Goal: Information Seeking & Learning: Learn about a topic

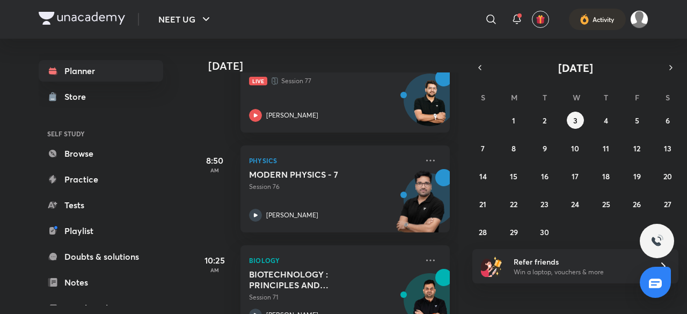
scroll to position [323, 0]
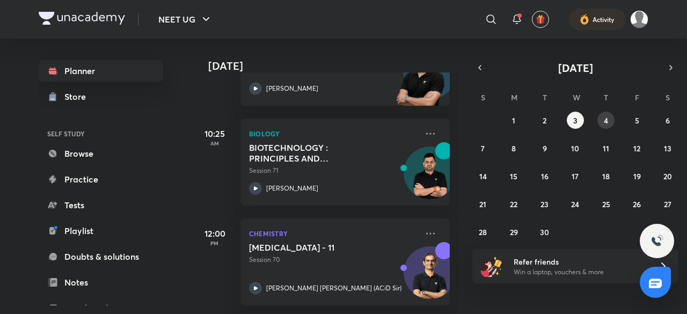
click at [613, 122] on button "4" at bounding box center [605, 120] width 17 height 17
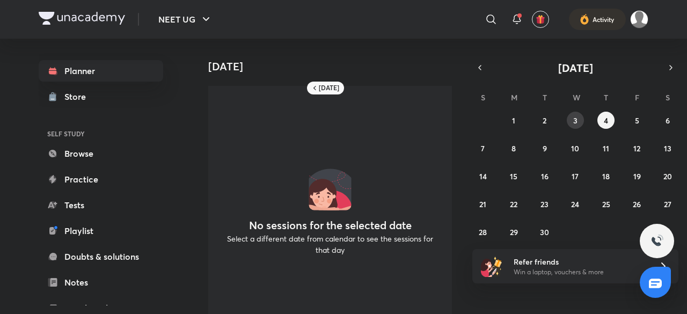
click at [574, 119] on abbr "3" at bounding box center [575, 120] width 4 height 10
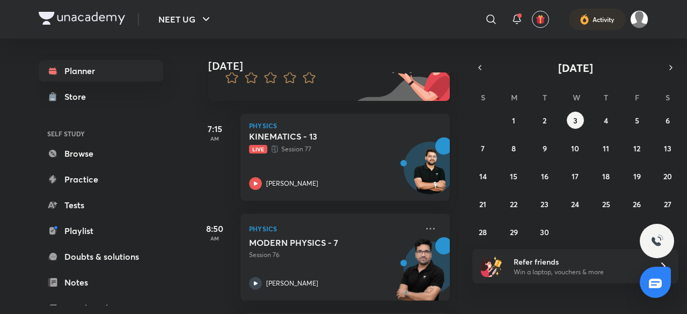
scroll to position [121, 0]
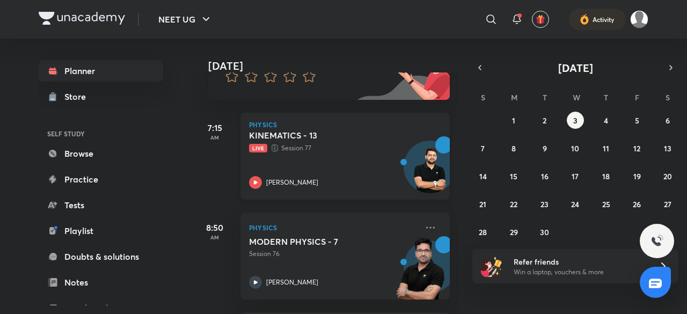
click at [352, 149] on p "Live Session 77" at bounding box center [333, 148] width 169 height 11
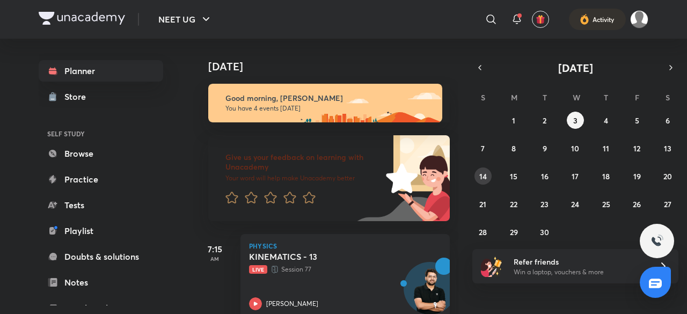
drag, startPoint x: 0, startPoint y: 0, endPoint x: 479, endPoint y: 169, distance: 507.7
click at [479, 169] on div "31 1 2 3 4 5 6 7 8 9 10 11 12 13 14 15 16 17 18 19 20 21 22 23 24 25 26 27 28 2…" at bounding box center [575, 176] width 206 height 129
click at [479, 169] on button "14" at bounding box center [482, 175] width 17 height 17
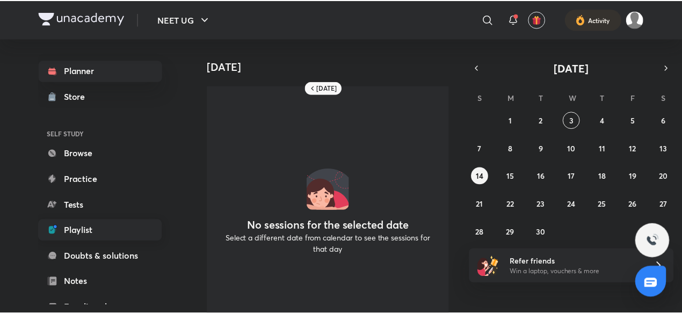
scroll to position [117, 0]
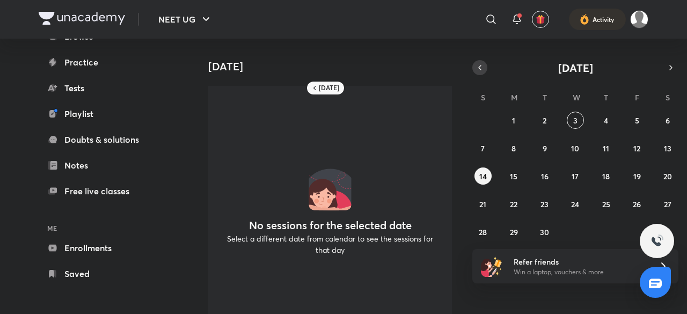
click at [482, 74] on button "button" at bounding box center [479, 67] width 15 height 15
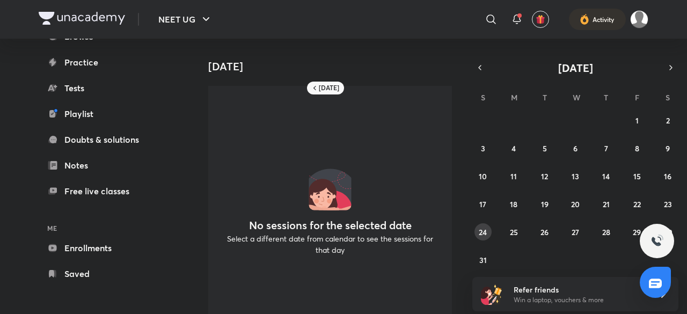
click at [485, 238] on button "24" at bounding box center [482, 231] width 17 height 17
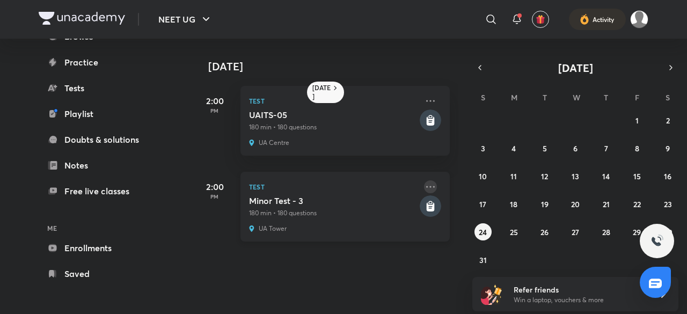
click at [424, 182] on icon at bounding box center [430, 186] width 13 height 13
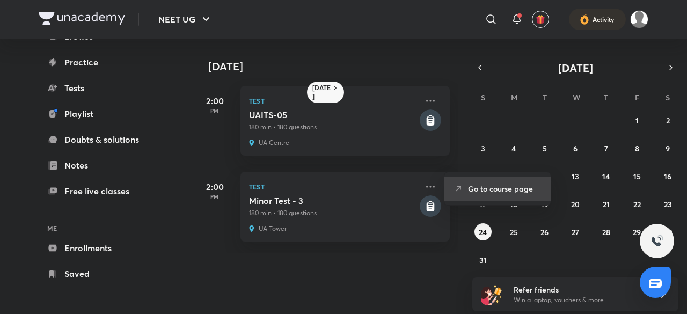
click at [499, 199] on li "Go to course page" at bounding box center [497, 189] width 106 height 24
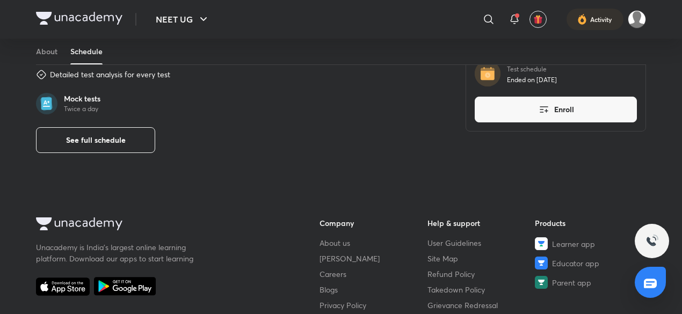
scroll to position [407, 0]
click at [118, 136] on span "See full schedule" at bounding box center [96, 139] width 60 height 11
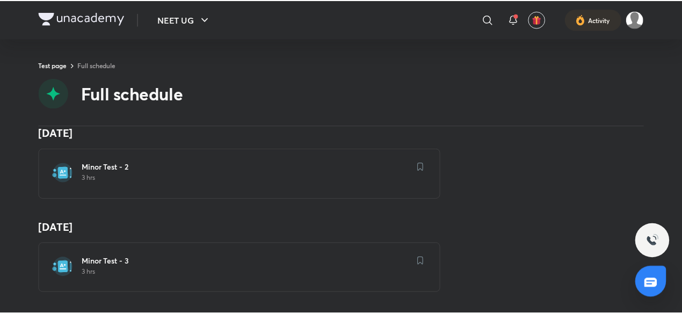
scroll to position [274, 0]
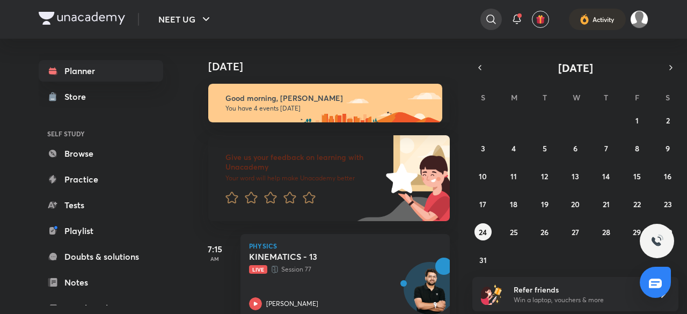
click at [493, 26] on div at bounding box center [490, 19] width 21 height 21
type input "master pro 1"
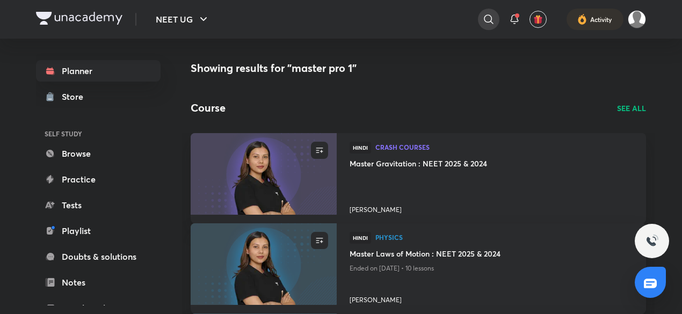
click at [497, 17] on div at bounding box center [488, 19] width 21 height 21
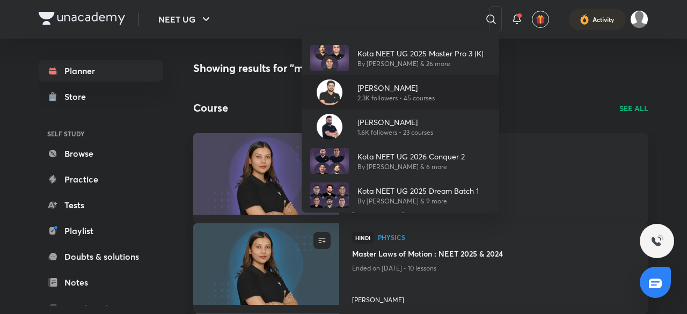
click at [447, 86] on div "Anurag Garg 2.3K followers • 45 courses" at bounding box center [401, 92] width 198 height 34
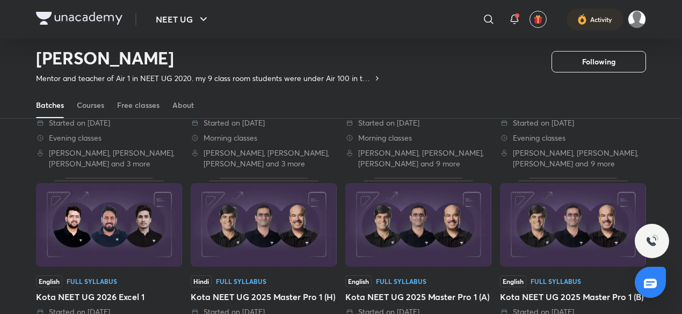
scroll to position [102, 0]
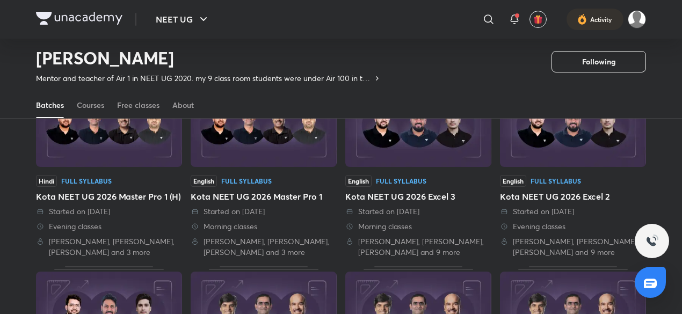
click at [261, 199] on div "Kota NEET UG 2026 Master Pro 1" at bounding box center [264, 196] width 146 height 13
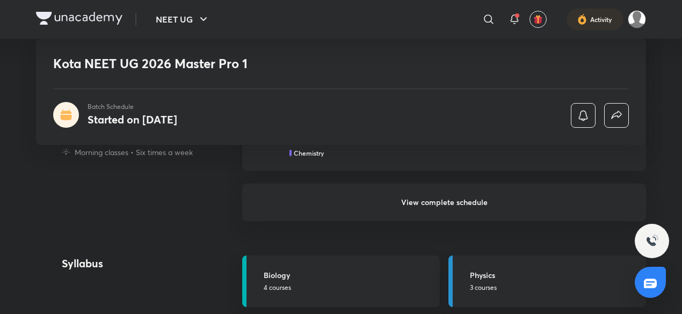
scroll to position [608, 0]
click at [293, 211] on h6 "View complete schedule" at bounding box center [444, 200] width 404 height 38
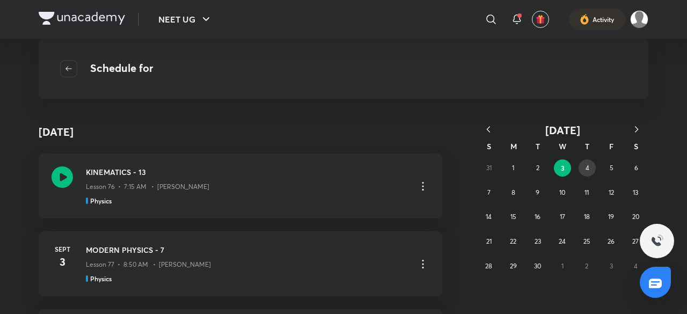
click at [582, 169] on button "4" at bounding box center [587, 167] width 17 height 17
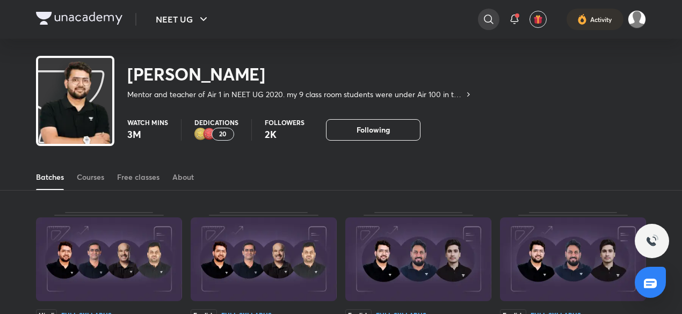
click at [498, 23] on div at bounding box center [488, 19] width 21 height 21
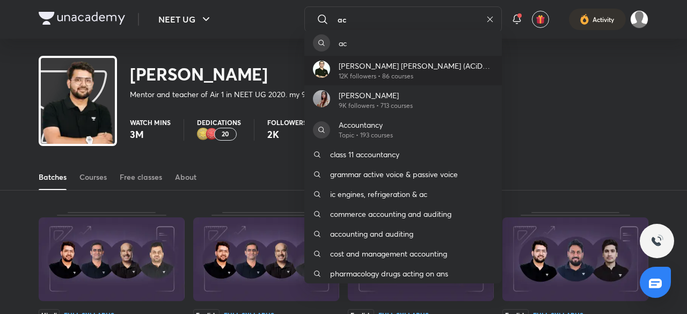
type input "ac"
click at [468, 64] on div "Ajit Chandra Divedi (ACiD Sir) 12K followers • 86 courses" at bounding box center [403, 71] width 198 height 30
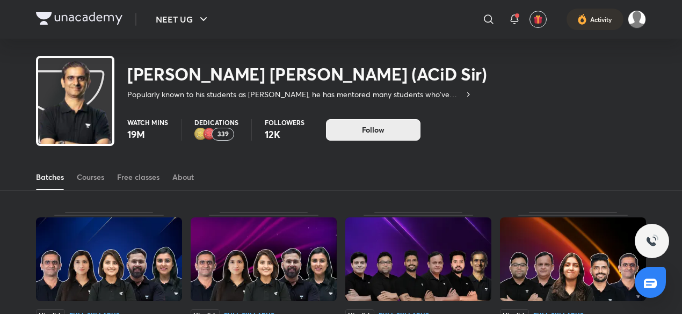
click at [348, 134] on button "Follow" at bounding box center [373, 129] width 94 height 21
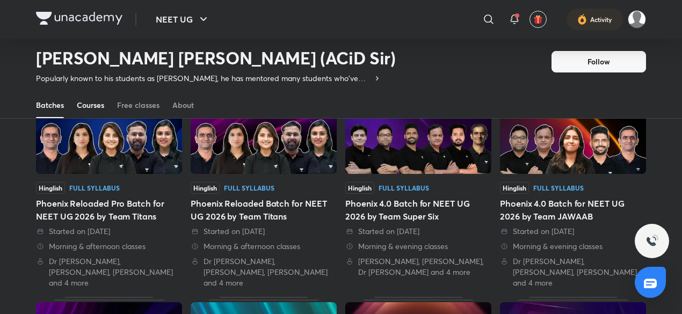
scroll to position [96, 0]
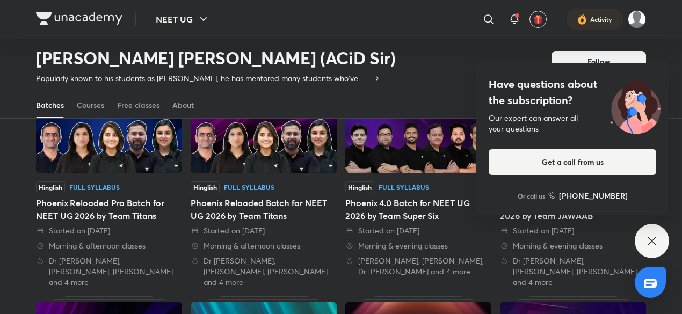
click at [648, 239] on icon at bounding box center [651, 241] width 13 height 13
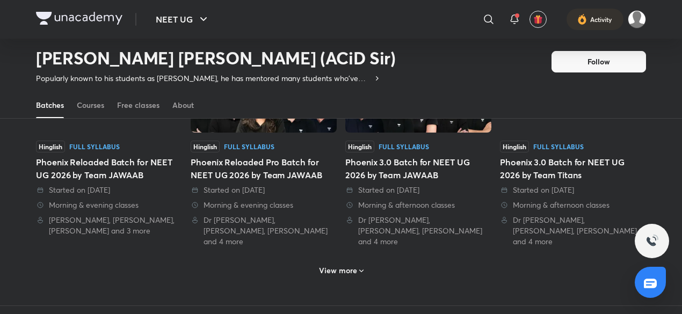
scroll to position [561, 0]
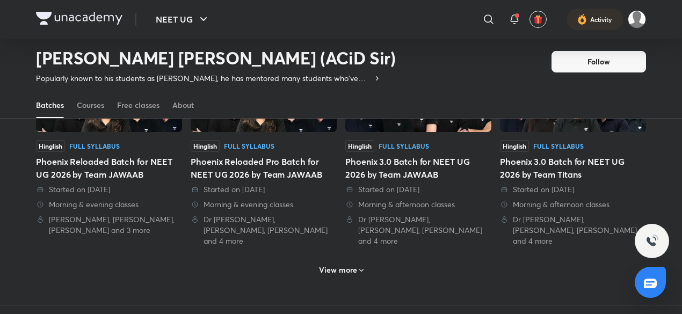
click at [348, 265] on h6 "View more" at bounding box center [338, 270] width 38 height 11
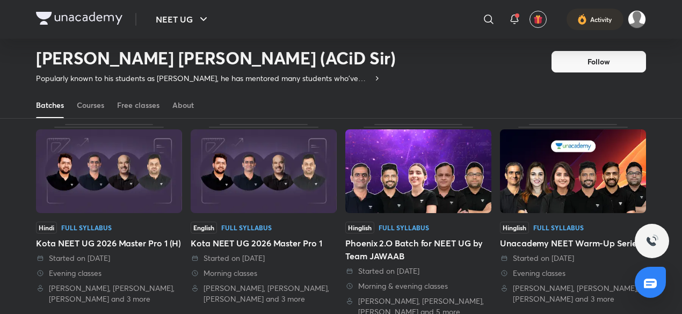
scroll to position [693, 0]
click at [391, 236] on div "Phoenix 2.O Batch for NEET UG by Team JAWAAB" at bounding box center [418, 249] width 146 height 26
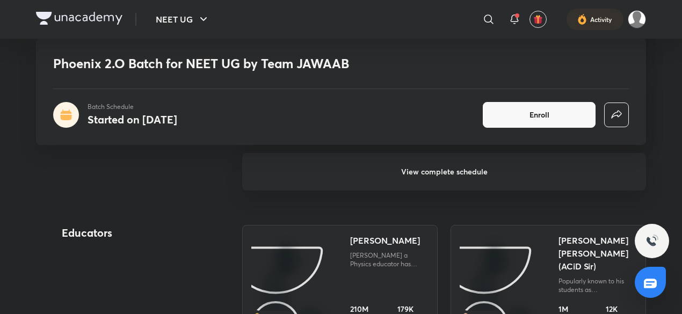
scroll to position [1206, 0]
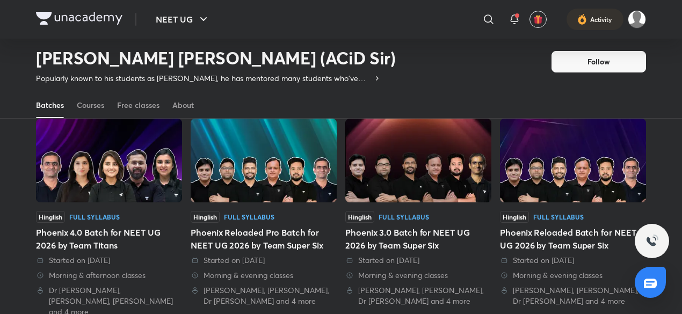
scroll to position [278, 0]
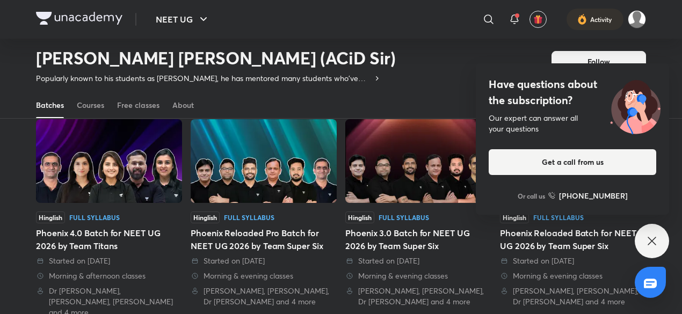
click at [649, 233] on div "Have questions about the subscription? Our expert can answer all your questions…" at bounding box center [651, 241] width 34 height 34
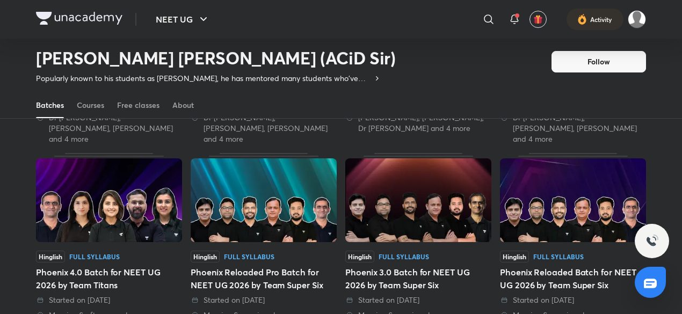
scroll to position [238, 0]
click at [396, 221] on img at bounding box center [418, 201] width 146 height 84
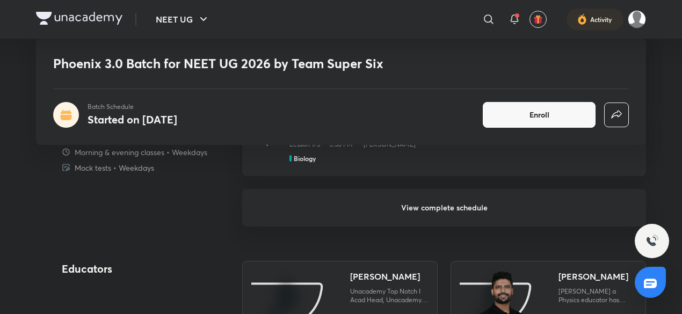
scroll to position [1070, 0]
click at [432, 202] on h6 "View complete schedule" at bounding box center [444, 208] width 404 height 38
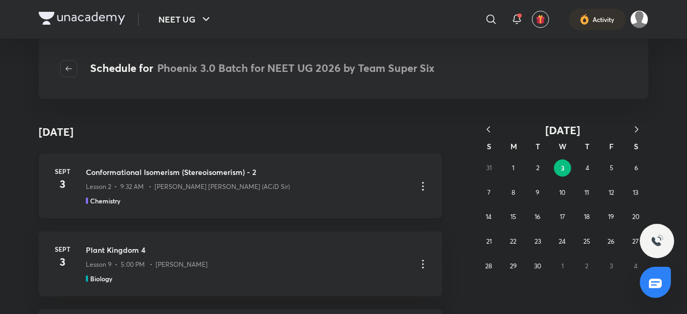
click at [419, 191] on icon at bounding box center [422, 186] width 13 height 13
click at [398, 209] on li "Go to course page" at bounding box center [363, 213] width 123 height 20
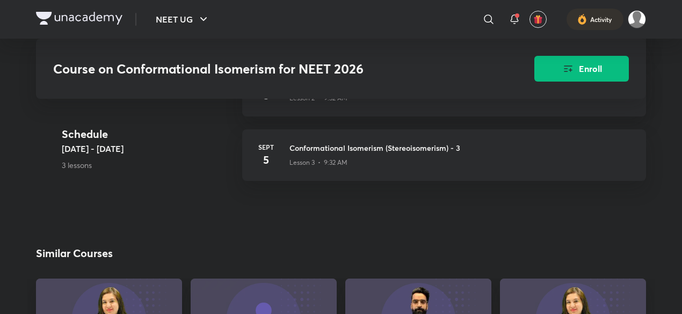
scroll to position [379, 0]
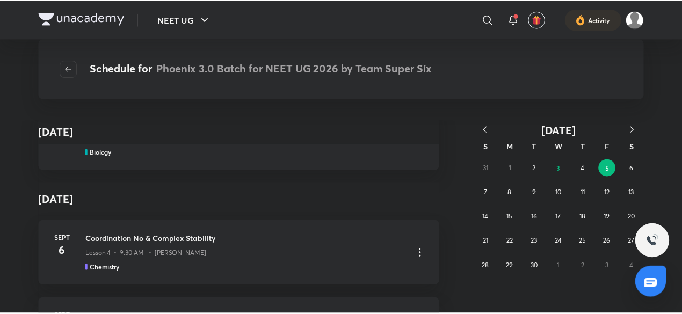
scroll to position [4893, 0]
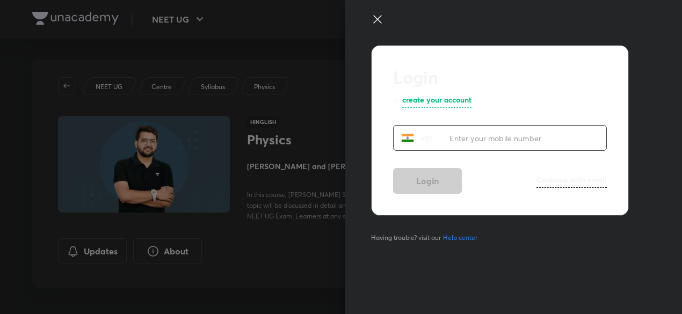
click at [378, 23] on icon at bounding box center [377, 19] width 13 height 13
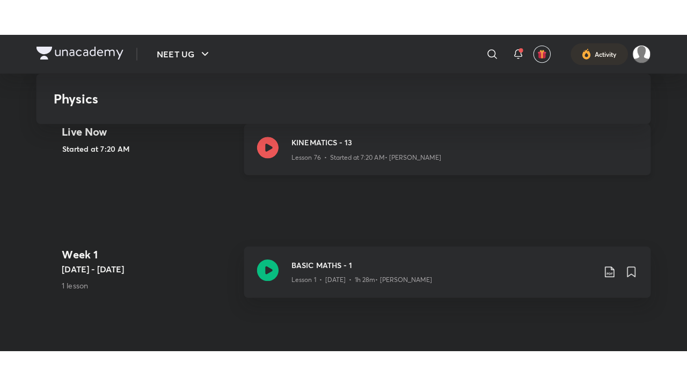
scroll to position [255, 0]
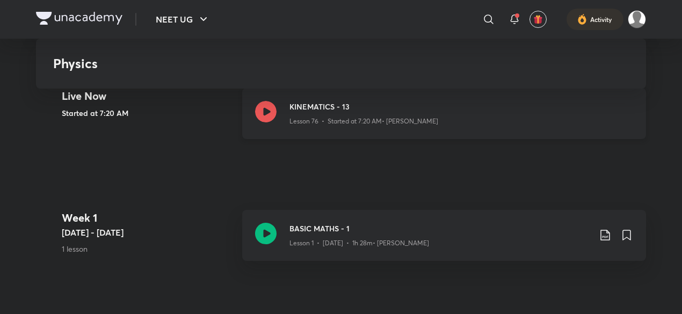
click at [367, 120] on p "Lesson 76 • Started at 7:20 AM • Anurag Garg" at bounding box center [363, 121] width 149 height 10
